Goal: Task Accomplishment & Management: Use online tool/utility

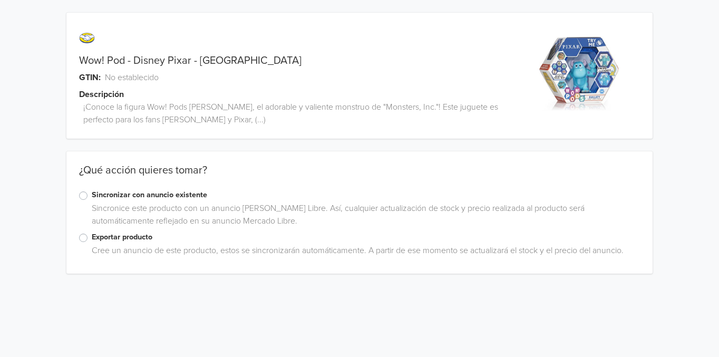
click at [92, 239] on label "Exportar producto" at bounding box center [366, 237] width 548 height 12
click at [0, 0] on input "Exportar producto" at bounding box center [0, 0] width 0 height 0
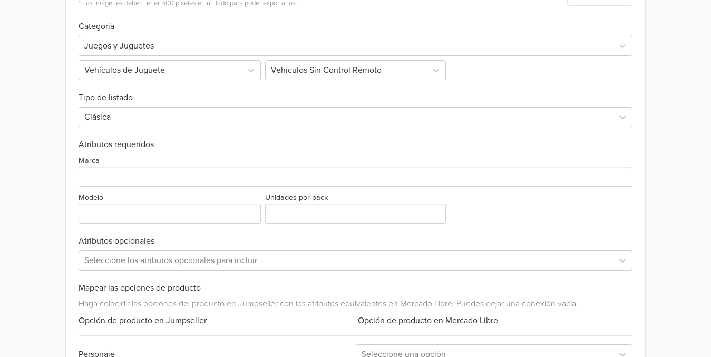
scroll to position [322, 0]
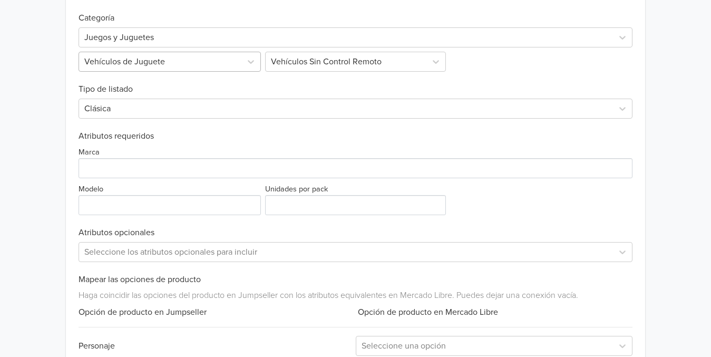
click at [229, 65] on div at bounding box center [160, 61] width 152 height 15
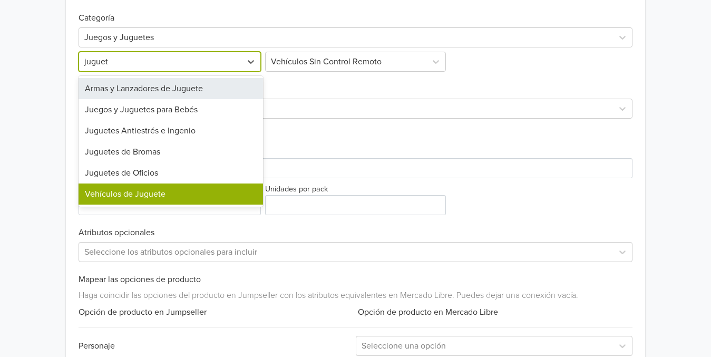
type input "juguete"
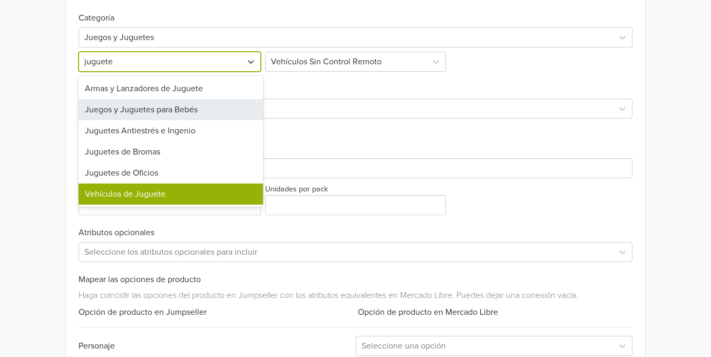
click at [151, 112] on div "Juegos y Juguetes para Bebés" at bounding box center [171, 109] width 185 height 21
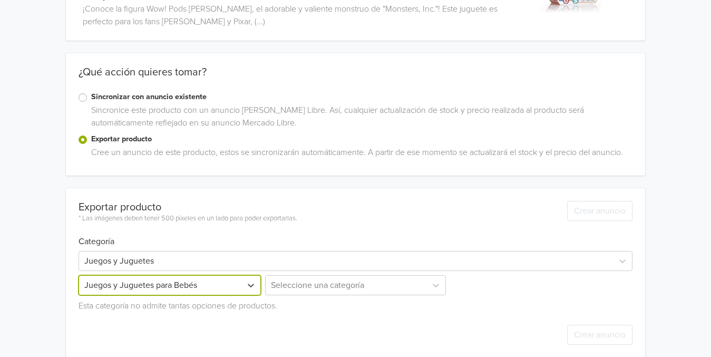
scroll to position [111, 0]
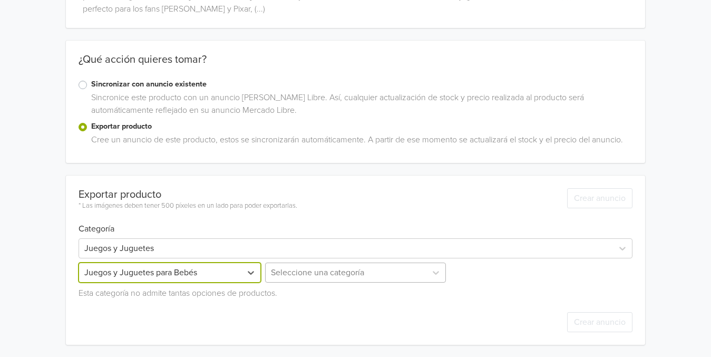
click at [374, 278] on div "Seleccione una categoría" at bounding box center [355, 273] width 185 height 20
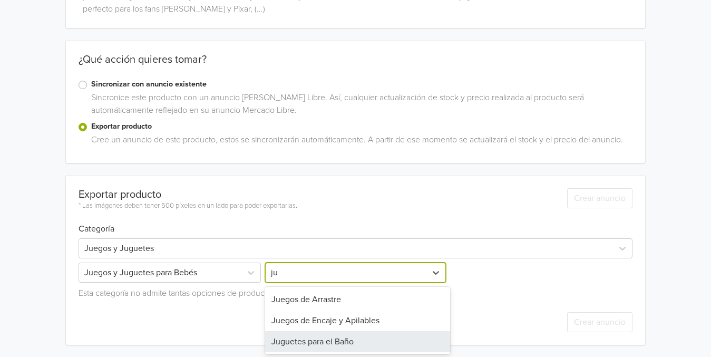
type input "j"
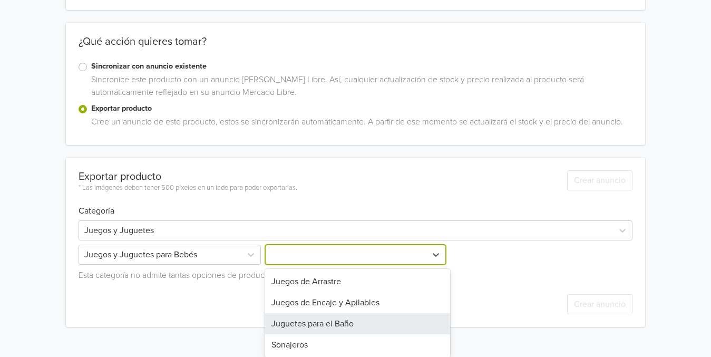
scroll to position [199, 0]
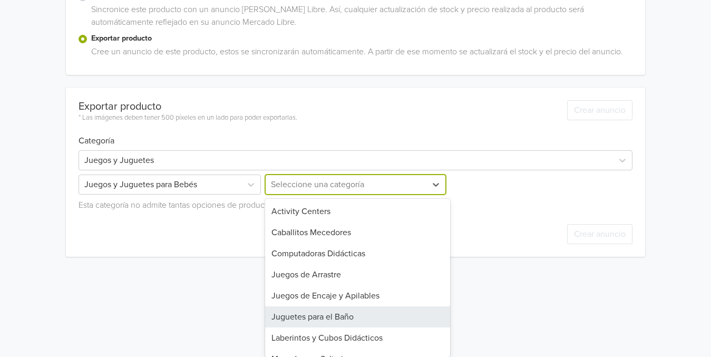
click at [118, 245] on div "Exportar producto * Las imágenes deben tener 500 píxeles en un lado para poder …" at bounding box center [356, 172] width 554 height 169
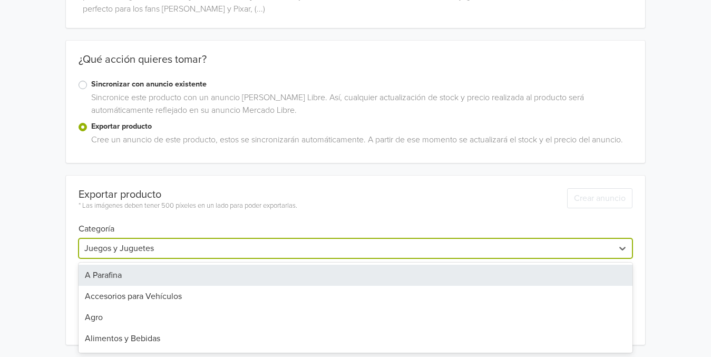
click at [222, 253] on div at bounding box center [346, 248] width 524 height 15
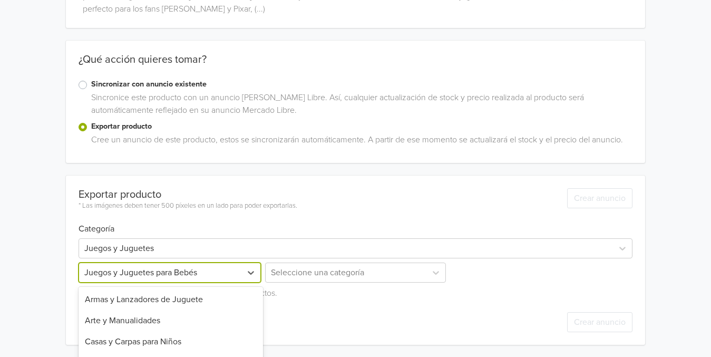
click at [192, 277] on div "25 results available. Use Up and Down to choose options, press Enter to select …" at bounding box center [171, 273] width 185 height 20
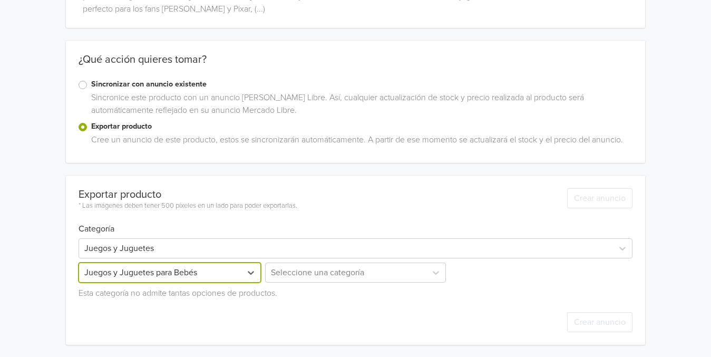
click at [163, 186] on div "Exportar producto * Las imágenes deben tener 500 píxeles en un lado para poder …" at bounding box center [356, 260] width 554 height 169
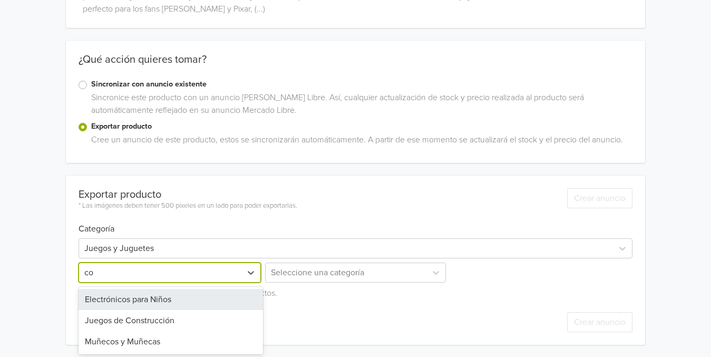
type input "c"
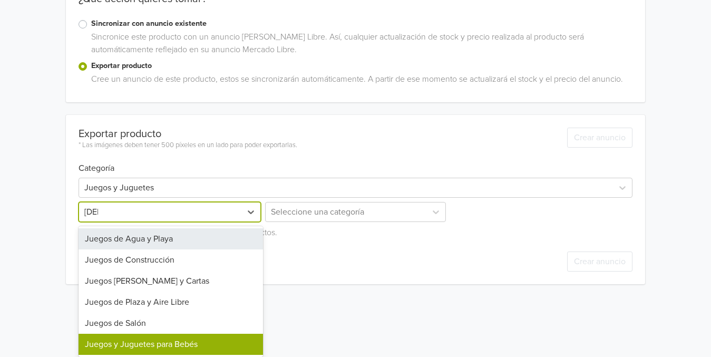
scroll to position [171, 0]
type input "juego"
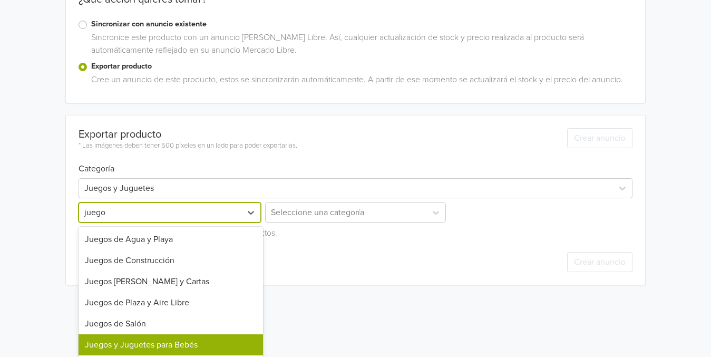
click at [145, 353] on div "Juegos y Juguetes para Bebés" at bounding box center [171, 344] width 185 height 21
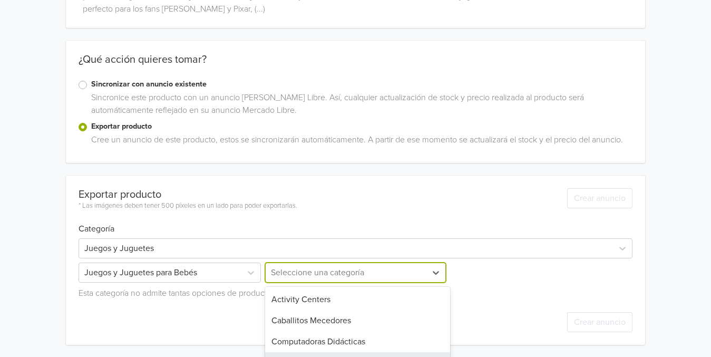
scroll to position [199, 0]
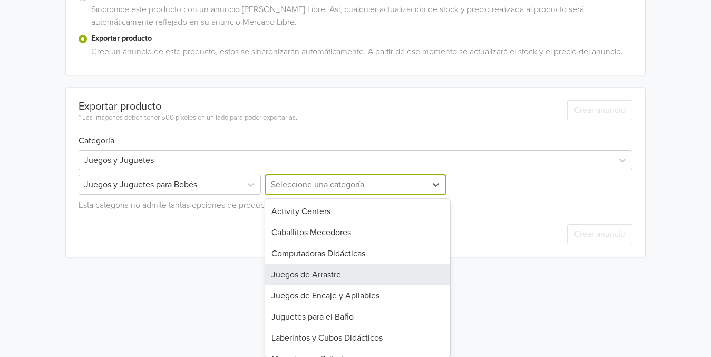
click at [296, 195] on div "14 results available. Use Up and Down to choose options, press Enter to select …" at bounding box center [355, 185] width 185 height 20
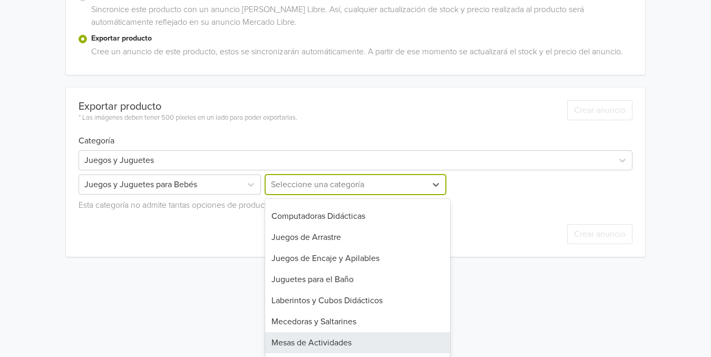
scroll to position [35, 0]
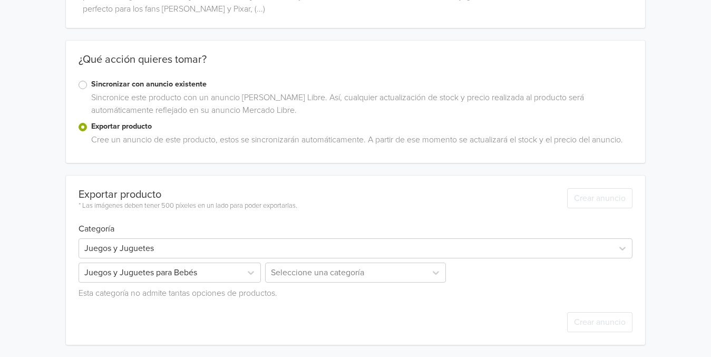
click at [167, 194] on div "Exportar producto * Las imágenes deben tener 500 píxeles en un lado para poder …" at bounding box center [356, 260] width 554 height 169
click at [134, 274] on div "Juegos y Juguetes para Bebés" at bounding box center [171, 273] width 185 height 20
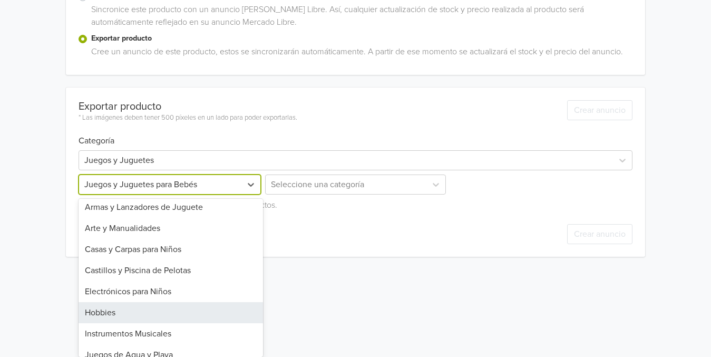
scroll to position [0, 0]
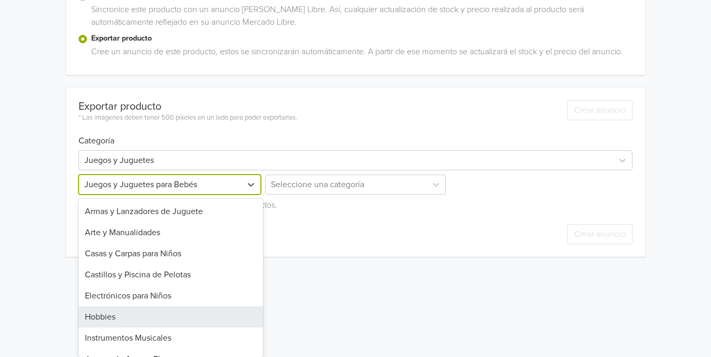
click at [110, 319] on div "Hobbies" at bounding box center [171, 316] width 185 height 21
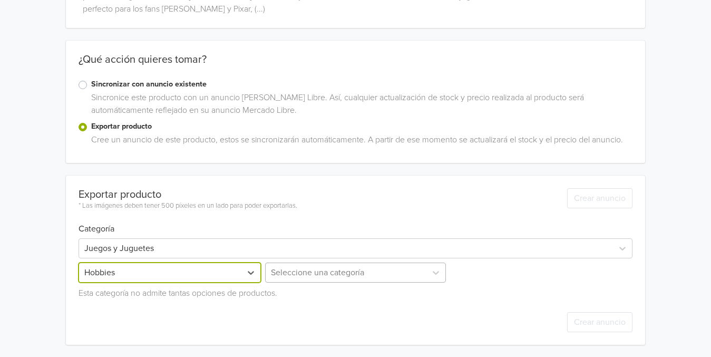
scroll to position [129, 0]
click at [309, 273] on div "Seleccione una categoría" at bounding box center [355, 272] width 185 height 20
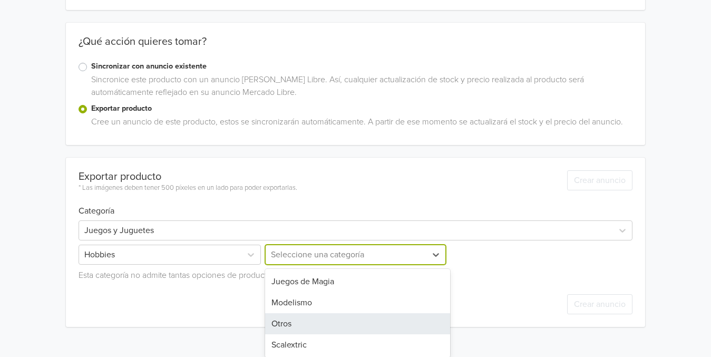
click at [283, 318] on div "Otros" at bounding box center [357, 323] width 185 height 21
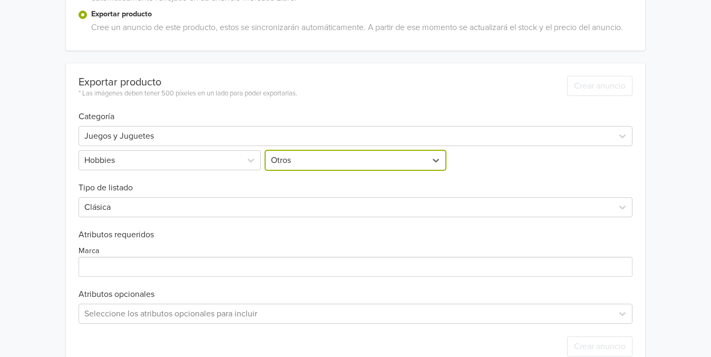
scroll to position [247, 0]
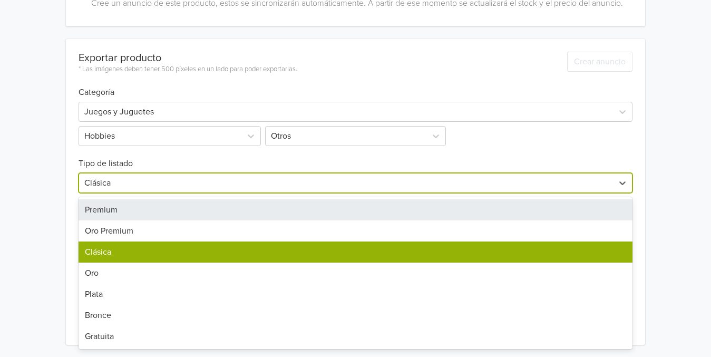
click at [178, 184] on div at bounding box center [346, 183] width 524 height 15
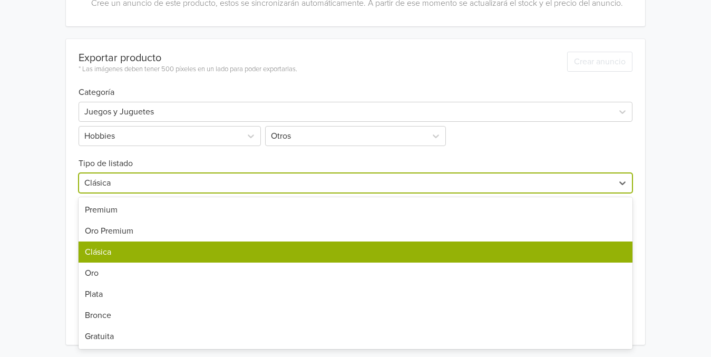
click at [119, 253] on div "Clásica" at bounding box center [356, 251] width 554 height 21
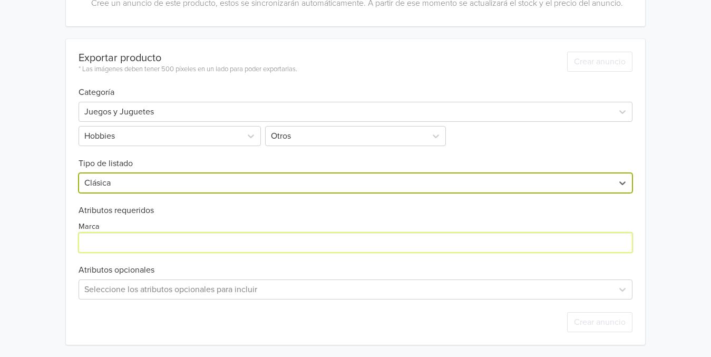
click at [171, 240] on input "Marca" at bounding box center [356, 242] width 554 height 20
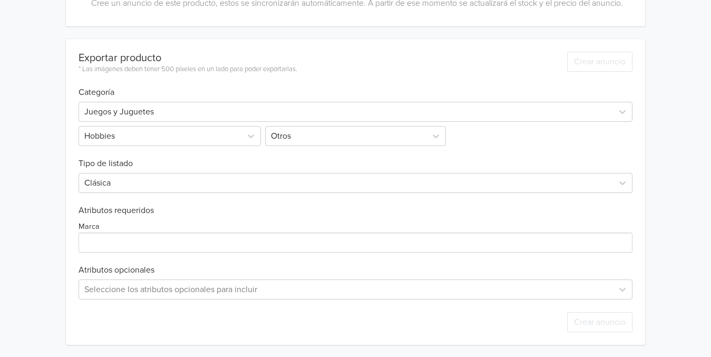
click at [336, 263] on div "Exportar producto * Las imágenes deben tener 500 píxeles en un lado para poder …" at bounding box center [356, 192] width 554 height 306
click at [225, 292] on div "Seleccione los atributos opcionales para incluir" at bounding box center [356, 289] width 554 height 20
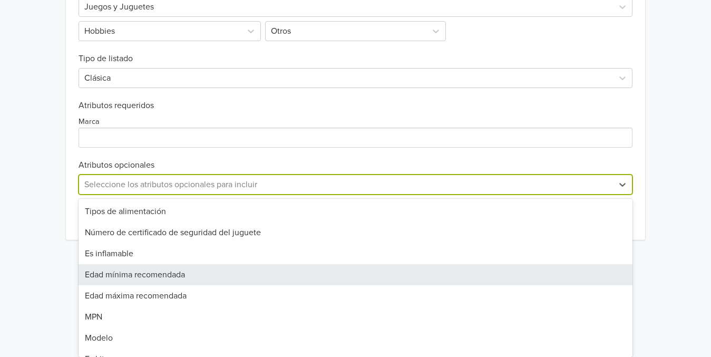
scroll to position [247, 0]
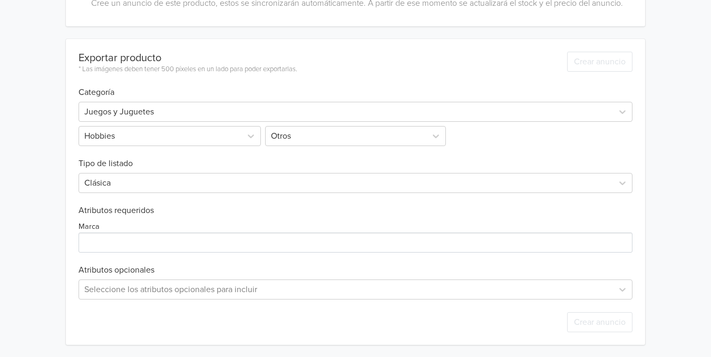
click at [34, 264] on html "Wow! Pod - Disney Pixar - Sulley GTIN: No establecido Descripción ¡Conoce la fi…" at bounding box center [355, 55] width 711 height 605
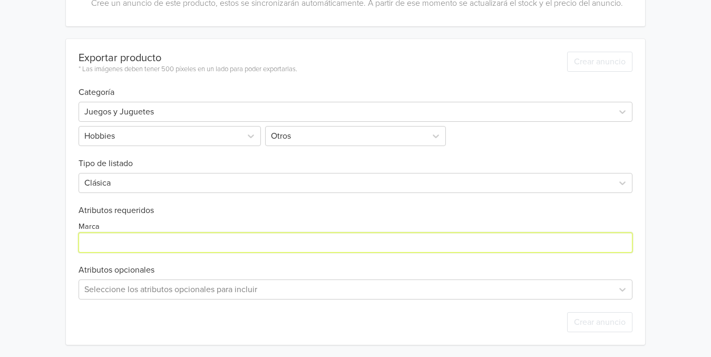
click at [238, 244] on input "Marca" at bounding box center [356, 242] width 554 height 20
click at [138, 238] on input "Marca" at bounding box center [356, 242] width 554 height 20
paste input "Wow! Pod"
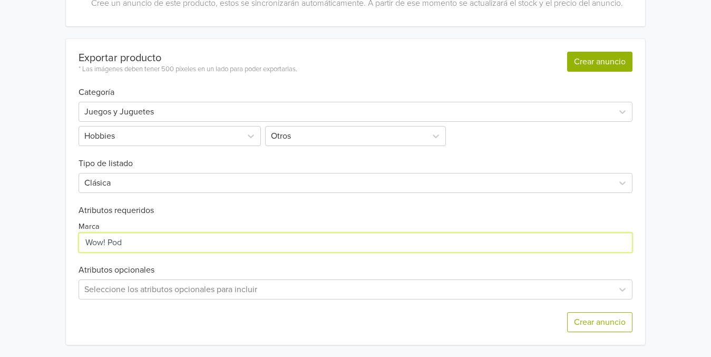
type input "Wow! Pod"
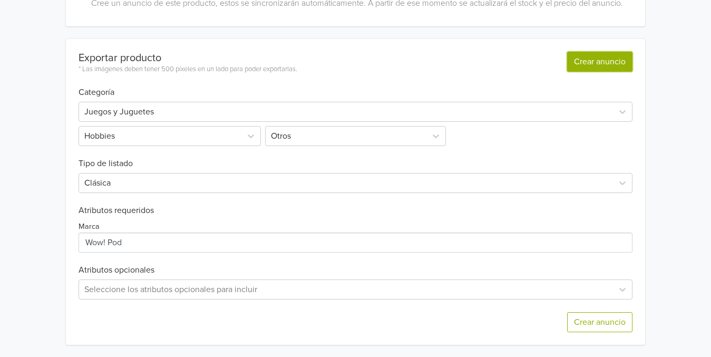
click at [582, 61] on button "Crear anuncio" at bounding box center [599, 62] width 65 height 20
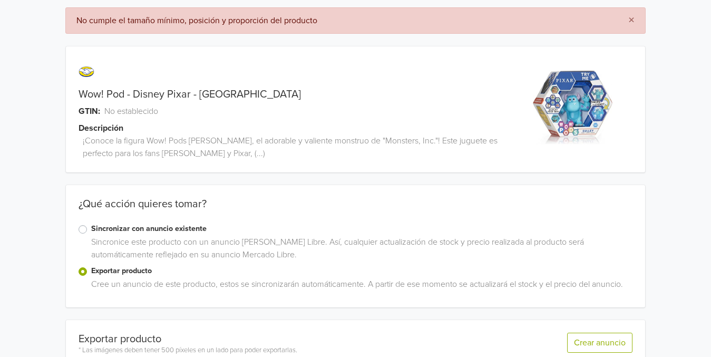
scroll to position [0, 0]
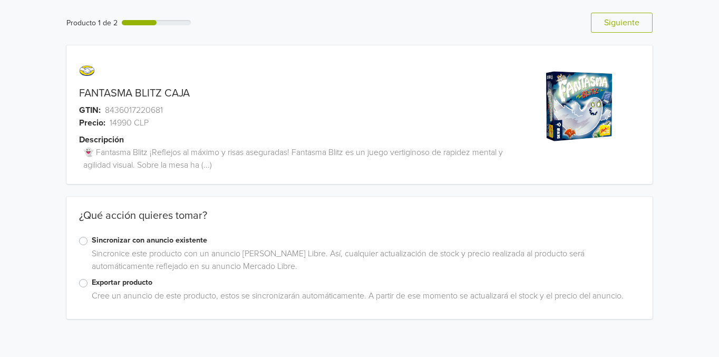
click at [92, 282] on label "Exportar producto" at bounding box center [366, 283] width 548 height 12
click at [0, 0] on input "Exportar producto" at bounding box center [0, 0] width 0 height 0
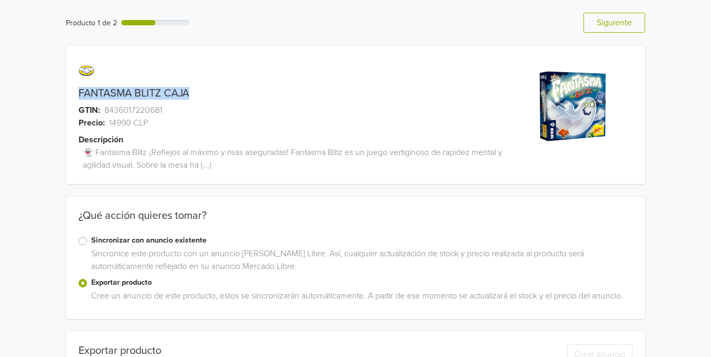
drag, startPoint x: 188, startPoint y: 91, endPoint x: 78, endPoint y: 98, distance: 109.9
click at [79, 98] on link "FANTASMA BLITZ CAJA" at bounding box center [134, 93] width 111 height 13
copy link "FANTASMA BLITZ CAJA"
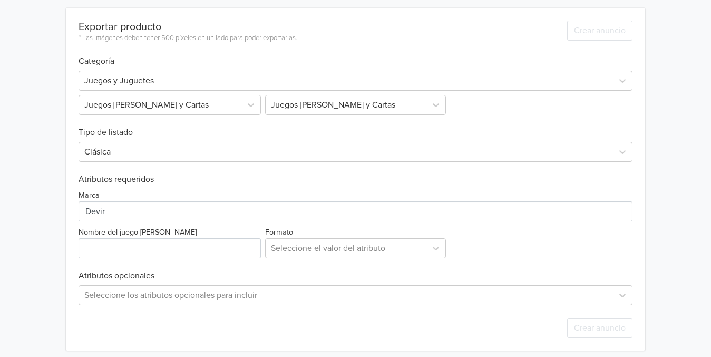
scroll to position [330, 0]
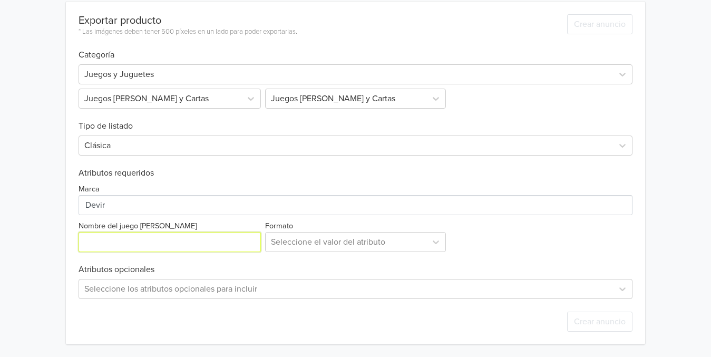
paste input "FANTASMA BLITZ CAJA"
type input "FANTASMA BLITZ CAJA"
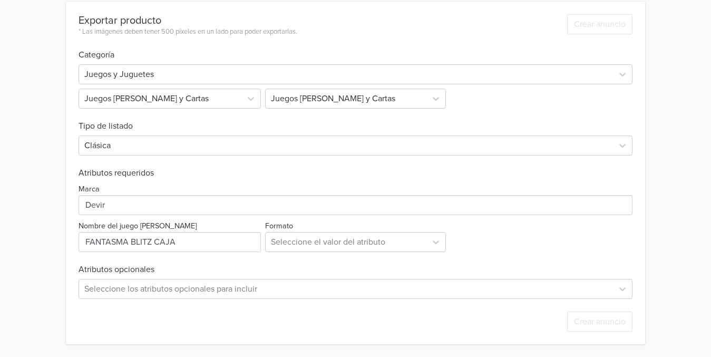
click at [536, 234] on div "Marca Nombre del juego [PERSON_NAME] Formato Seleccione el valor del atributo" at bounding box center [356, 215] width 554 height 74
click at [382, 282] on div "Seleccione los atributos opcionales para incluir" at bounding box center [356, 289] width 554 height 20
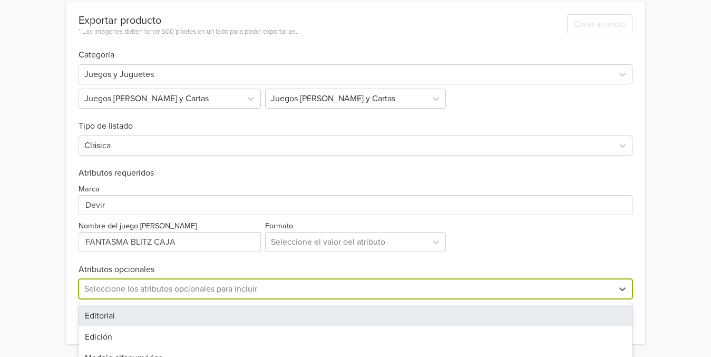
click at [560, 122] on div "Exportar producto * Las imágenes deben tener 500 píxeles en un lado para poder …" at bounding box center [356, 173] width 554 height 343
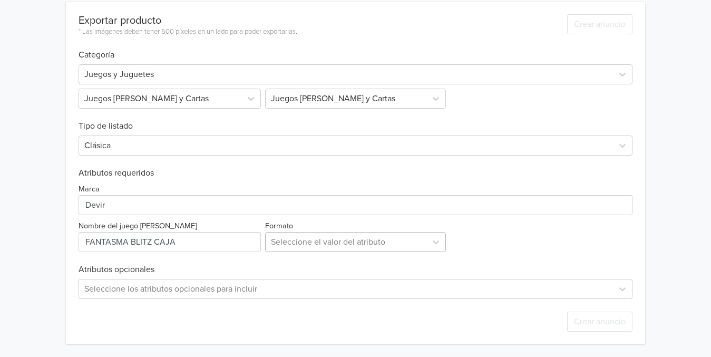
click at [348, 244] on div at bounding box center [346, 242] width 150 height 15
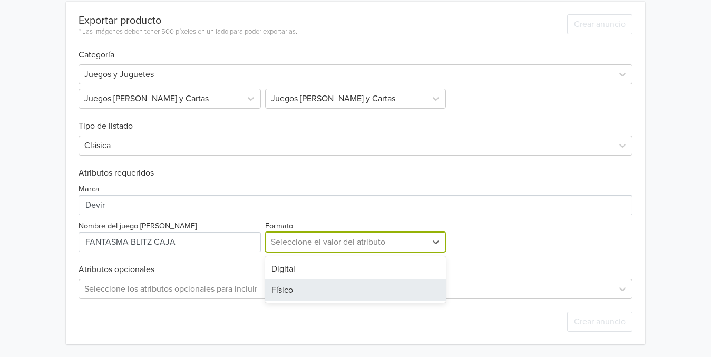
click at [294, 283] on div "Físico" at bounding box center [355, 289] width 180 height 21
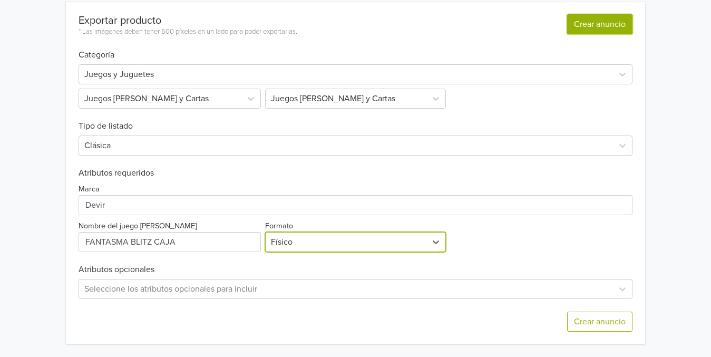
click at [600, 24] on button "Crear anuncio" at bounding box center [599, 24] width 65 height 20
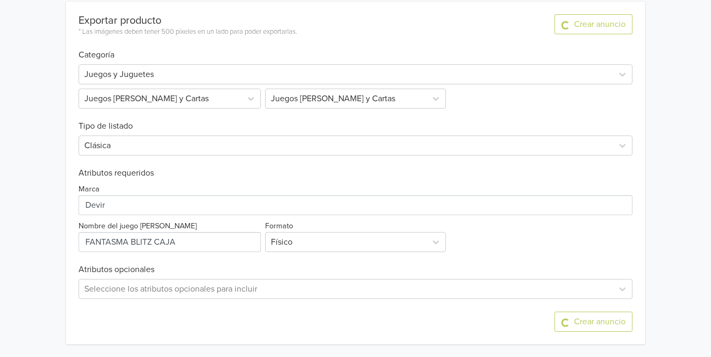
scroll to position [0, 0]
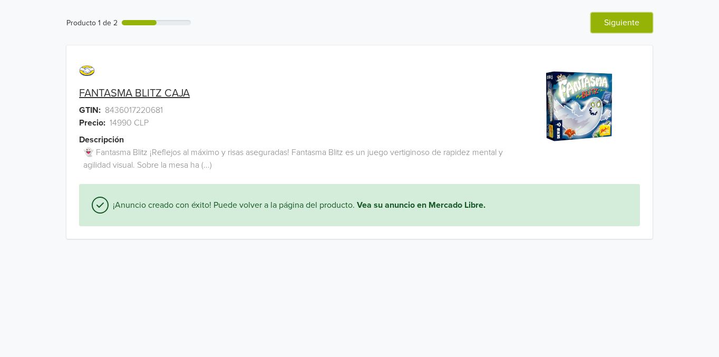
click at [629, 25] on button "Siguiente" at bounding box center [622, 23] width 62 height 20
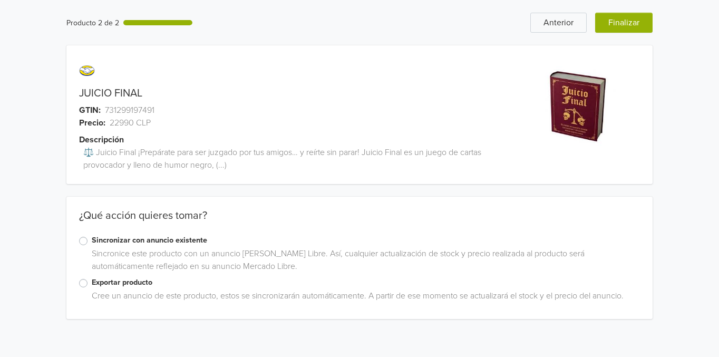
click at [92, 282] on label "Exportar producto" at bounding box center [366, 283] width 548 height 12
click at [0, 0] on input "Exportar producto" at bounding box center [0, 0] width 0 height 0
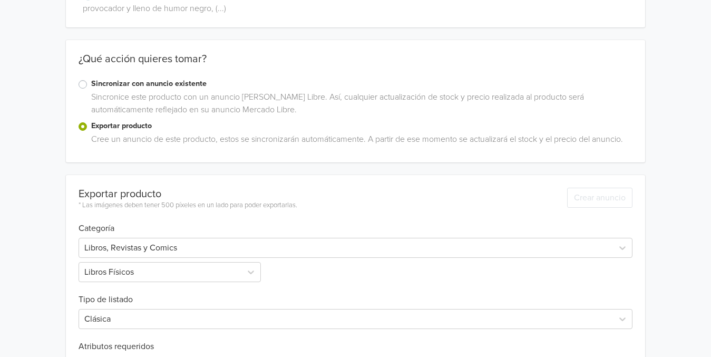
scroll to position [158, 0]
click at [175, 246] on div "Libros, Revistas y Comics" at bounding box center [356, 247] width 554 height 20
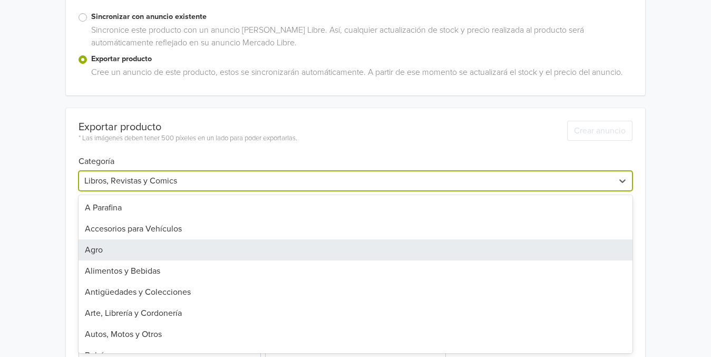
scroll to position [224, 0]
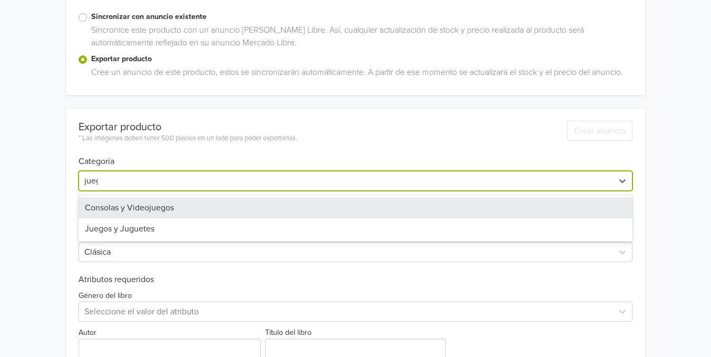
type input "juegos"
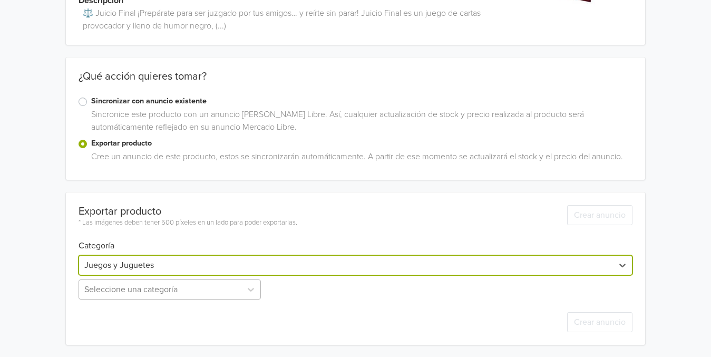
scroll to position [244, 0]
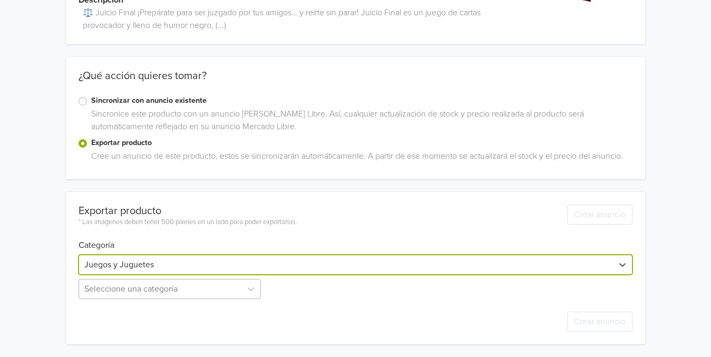
click at [113, 295] on div "Seleccione una categoría" at bounding box center [171, 289] width 185 height 20
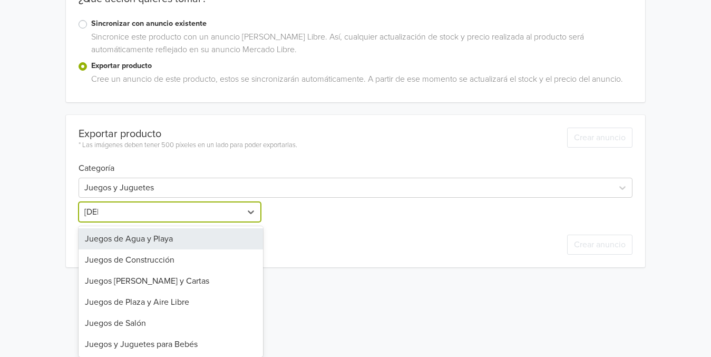
scroll to position [216, 0]
type input "juegos"
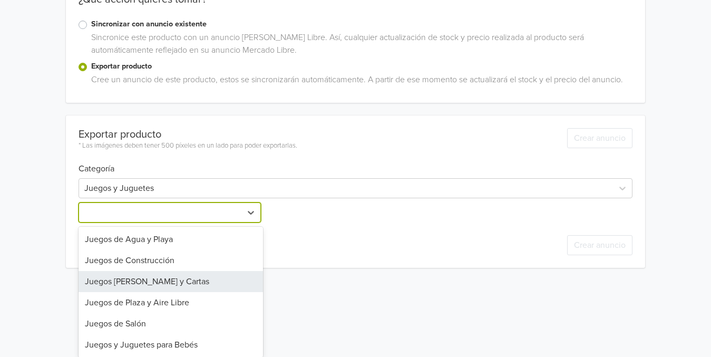
scroll to position [139, 0]
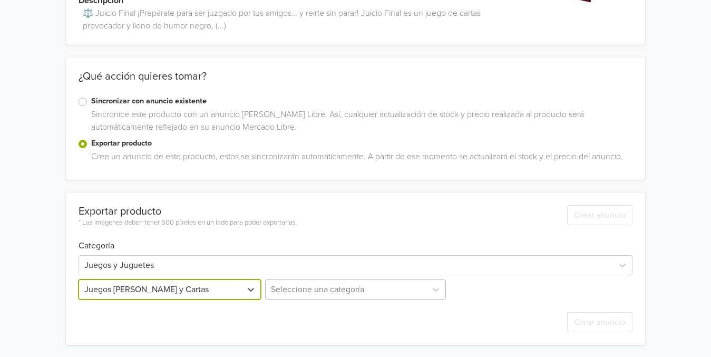
click at [282, 287] on div "Seleccione una categoría" at bounding box center [355, 289] width 185 height 20
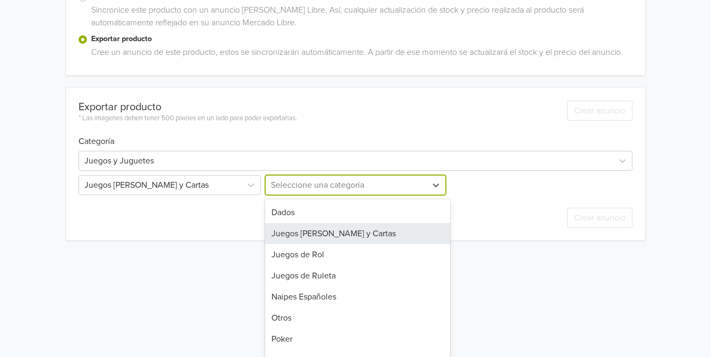
scroll to position [99, 0]
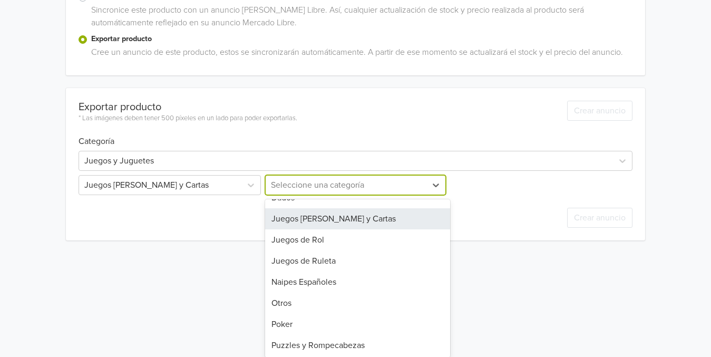
click at [340, 212] on div "Juegos [PERSON_NAME] y Cartas" at bounding box center [357, 218] width 185 height 21
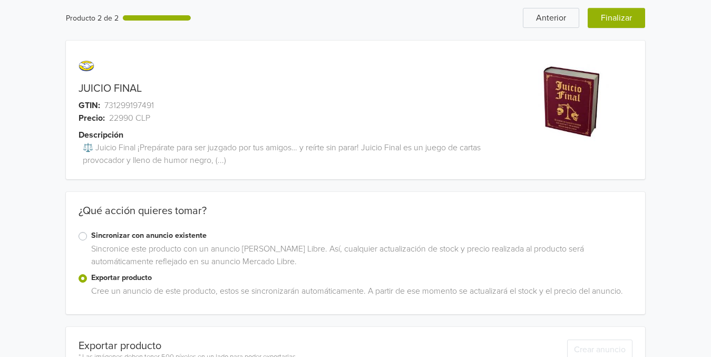
scroll to position [0, 0]
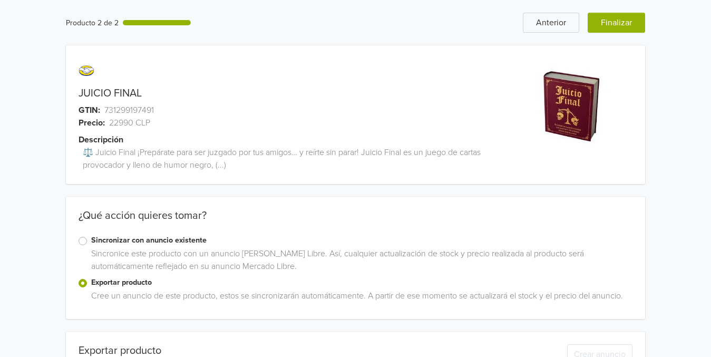
click at [146, 86] on div "JUICIO FINAL GTIN: 731299197491 Precio: 22990 CLP Descripción ⚖️ Juicio Final ¡…" at bounding box center [283, 121] width 434 height 126
drag, startPoint x: 142, startPoint y: 92, endPoint x: 77, endPoint y: 91, distance: 65.4
click at [77, 91] on div "JUICIO FINAL" at bounding box center [283, 93] width 434 height 13
copy link "JUICIO FINAL"
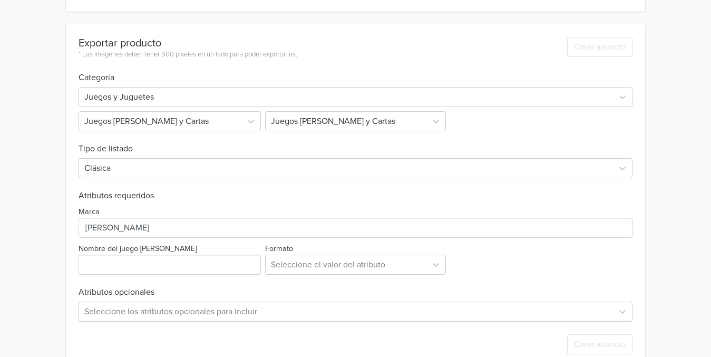
scroll to position [330, 0]
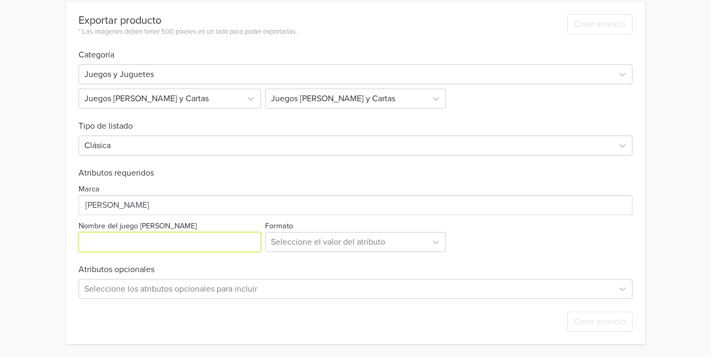
paste input "JUICIO FINAL"
type input "JUICIO FINAL"
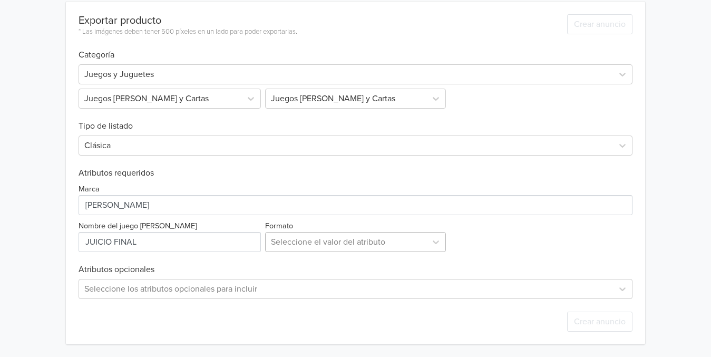
click at [285, 238] on div at bounding box center [346, 242] width 150 height 15
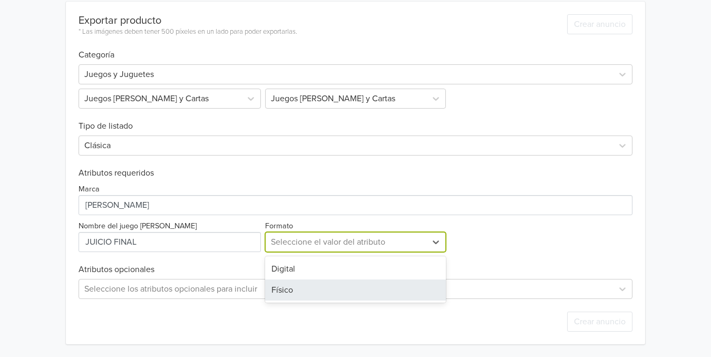
click at [284, 286] on div "Físico" at bounding box center [355, 289] width 180 height 21
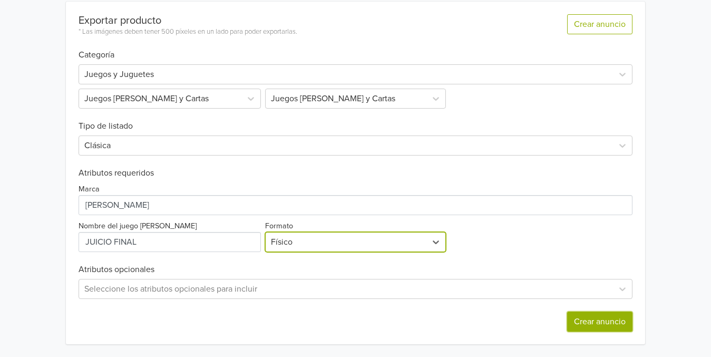
click at [585, 313] on button "Crear anuncio" at bounding box center [599, 322] width 65 height 20
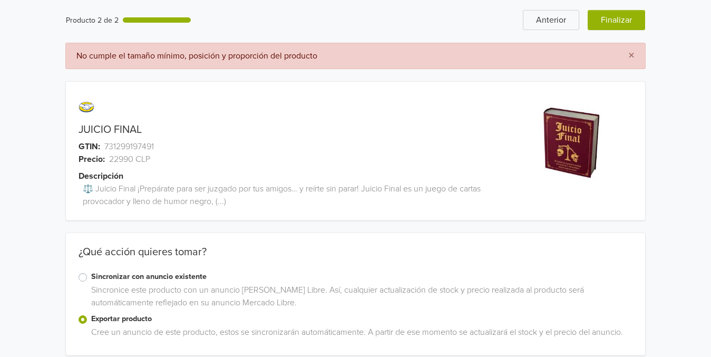
scroll to position [0, 0]
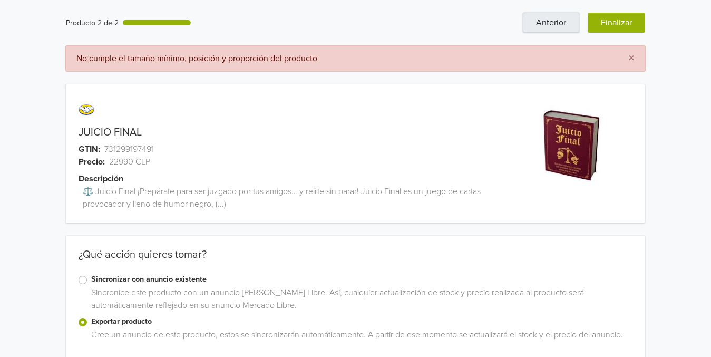
click at [558, 19] on button "Anterior" at bounding box center [551, 23] width 56 height 20
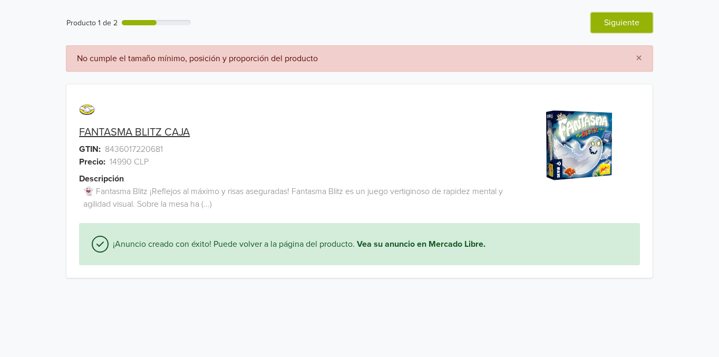
click at [628, 21] on button "Siguiente" at bounding box center [622, 23] width 62 height 20
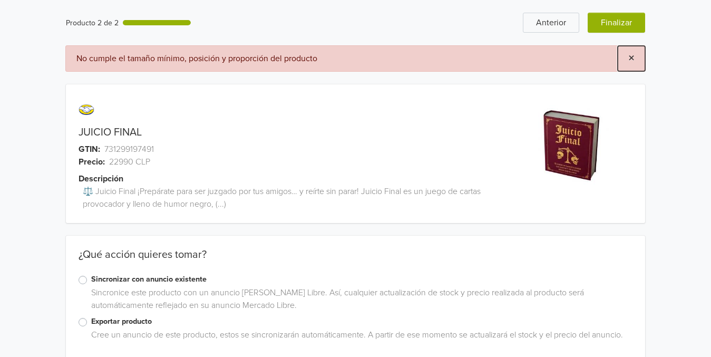
click at [635, 60] on button "×" at bounding box center [631, 58] width 27 height 25
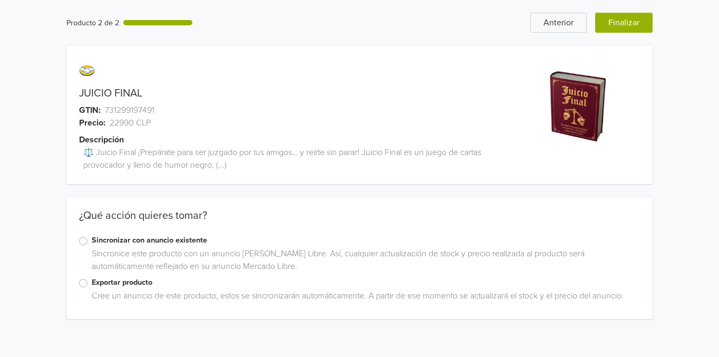
click at [85, 287] on div "Exportar producto" at bounding box center [359, 283] width 561 height 13
click at [92, 285] on label "Exportar producto" at bounding box center [366, 283] width 548 height 12
click at [0, 0] on input "Exportar producto" at bounding box center [0, 0] width 0 height 0
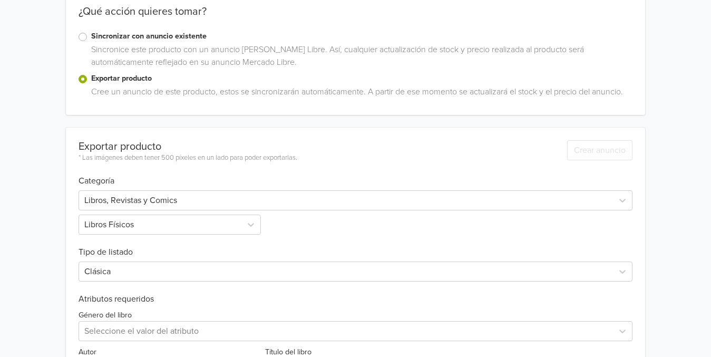
scroll to position [330, 0]
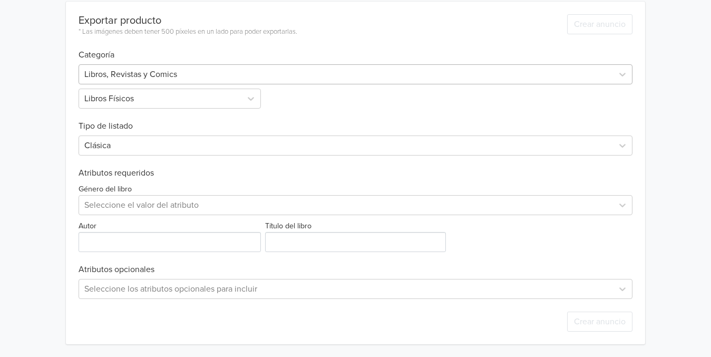
click at [208, 79] on div at bounding box center [346, 74] width 524 height 15
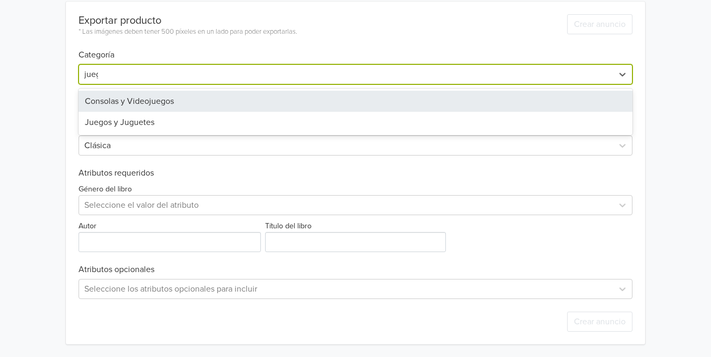
type input "juegos"
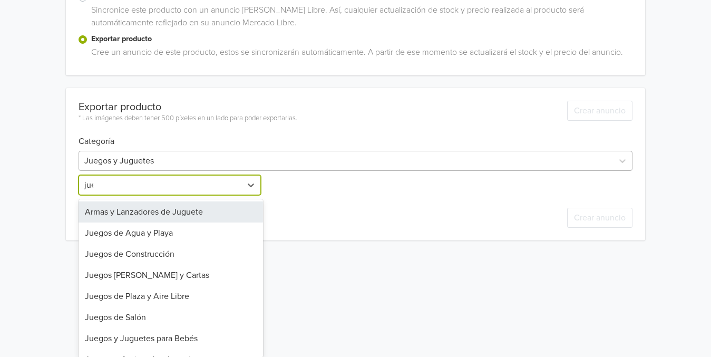
scroll to position [216, 0]
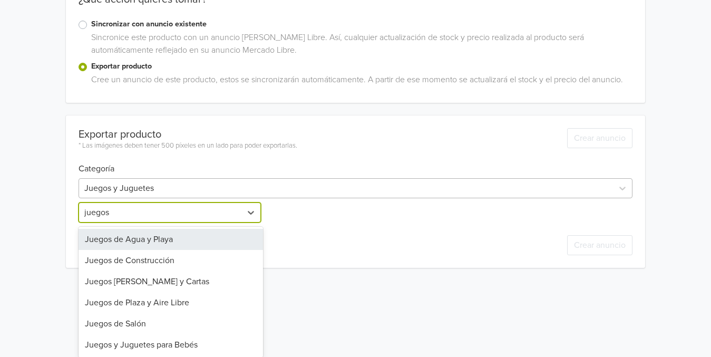
type input "juegos"
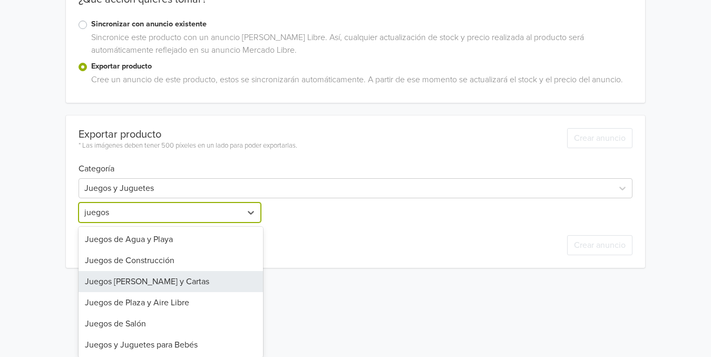
click at [141, 284] on div "Juegos [PERSON_NAME] y Cartas" at bounding box center [171, 281] width 185 height 21
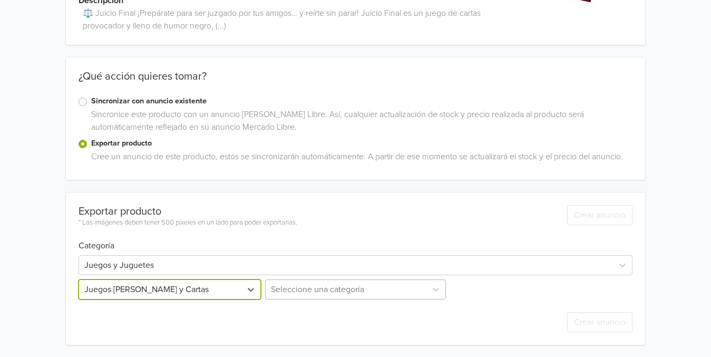
scroll to position [244, 0]
click at [342, 283] on div "Seleccione una categoría" at bounding box center [355, 289] width 185 height 20
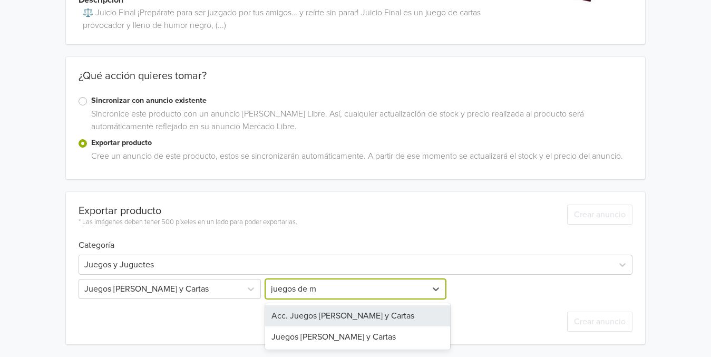
scroll to position [139, 0]
type input "juegos de me"
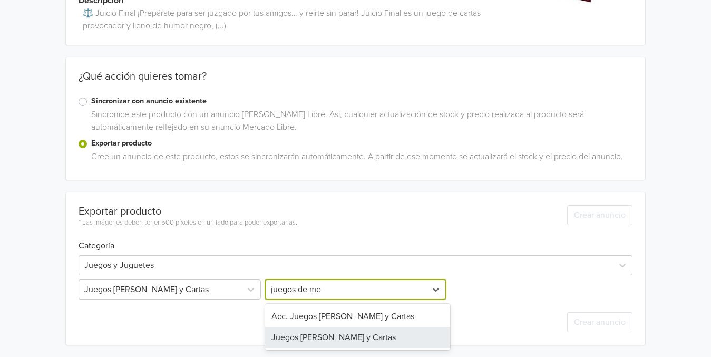
click at [352, 343] on div "Juegos [PERSON_NAME] y Cartas" at bounding box center [357, 337] width 185 height 21
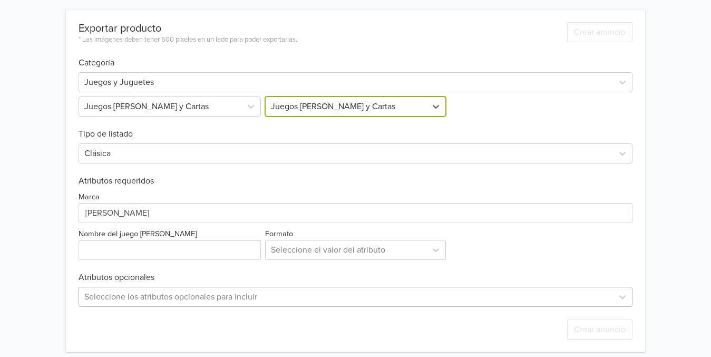
scroll to position [330, 0]
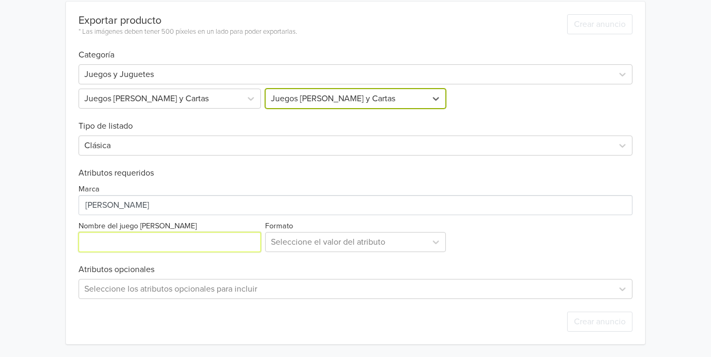
click at [183, 243] on input "Nombre del juego [PERSON_NAME]" at bounding box center [170, 242] width 182 height 20
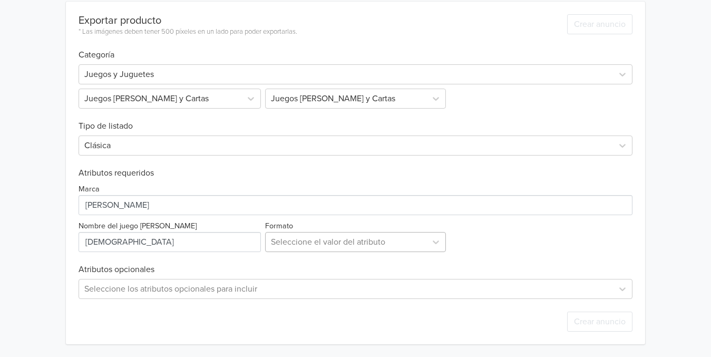
click at [314, 241] on div at bounding box center [346, 242] width 150 height 15
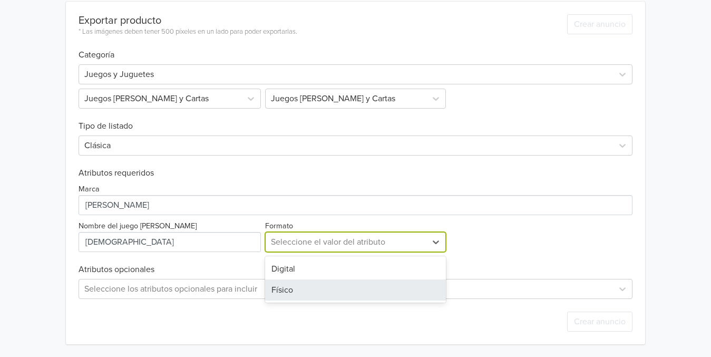
drag, startPoint x: 287, startPoint y: 292, endPoint x: 196, endPoint y: 260, distance: 96.5
click at [286, 292] on div "Físico" at bounding box center [355, 289] width 180 height 21
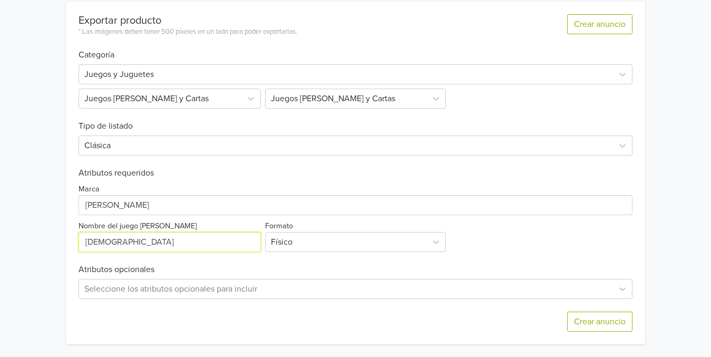
click at [168, 247] on input "Nombre del juego [PERSON_NAME]" at bounding box center [170, 242] width 182 height 20
type input "JUICIO FINAL"
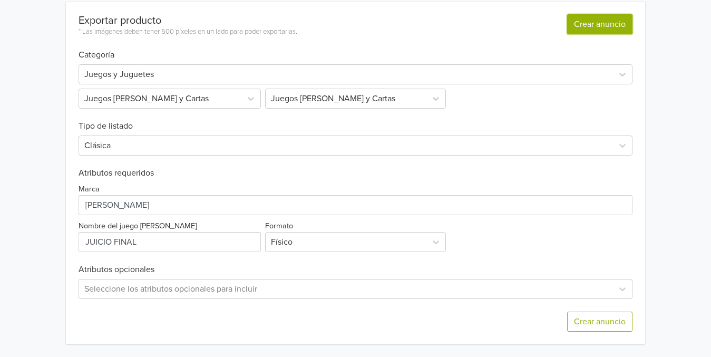
click at [597, 23] on button "Crear anuncio" at bounding box center [599, 24] width 65 height 20
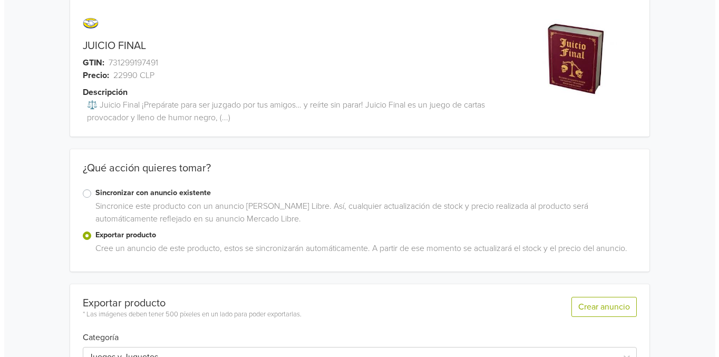
scroll to position [0, 0]
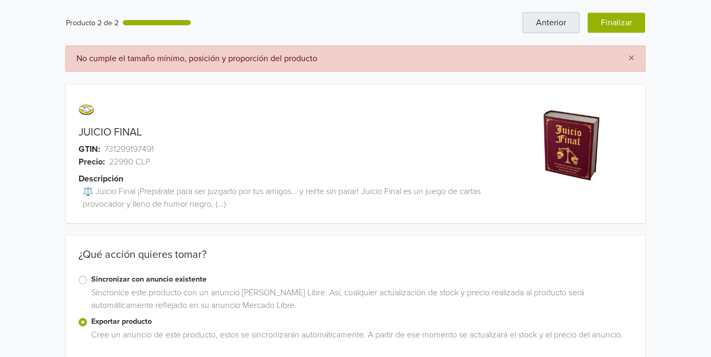
click at [565, 22] on button "Anterior" at bounding box center [551, 23] width 56 height 20
